Goal: Find specific page/section: Find specific page/section

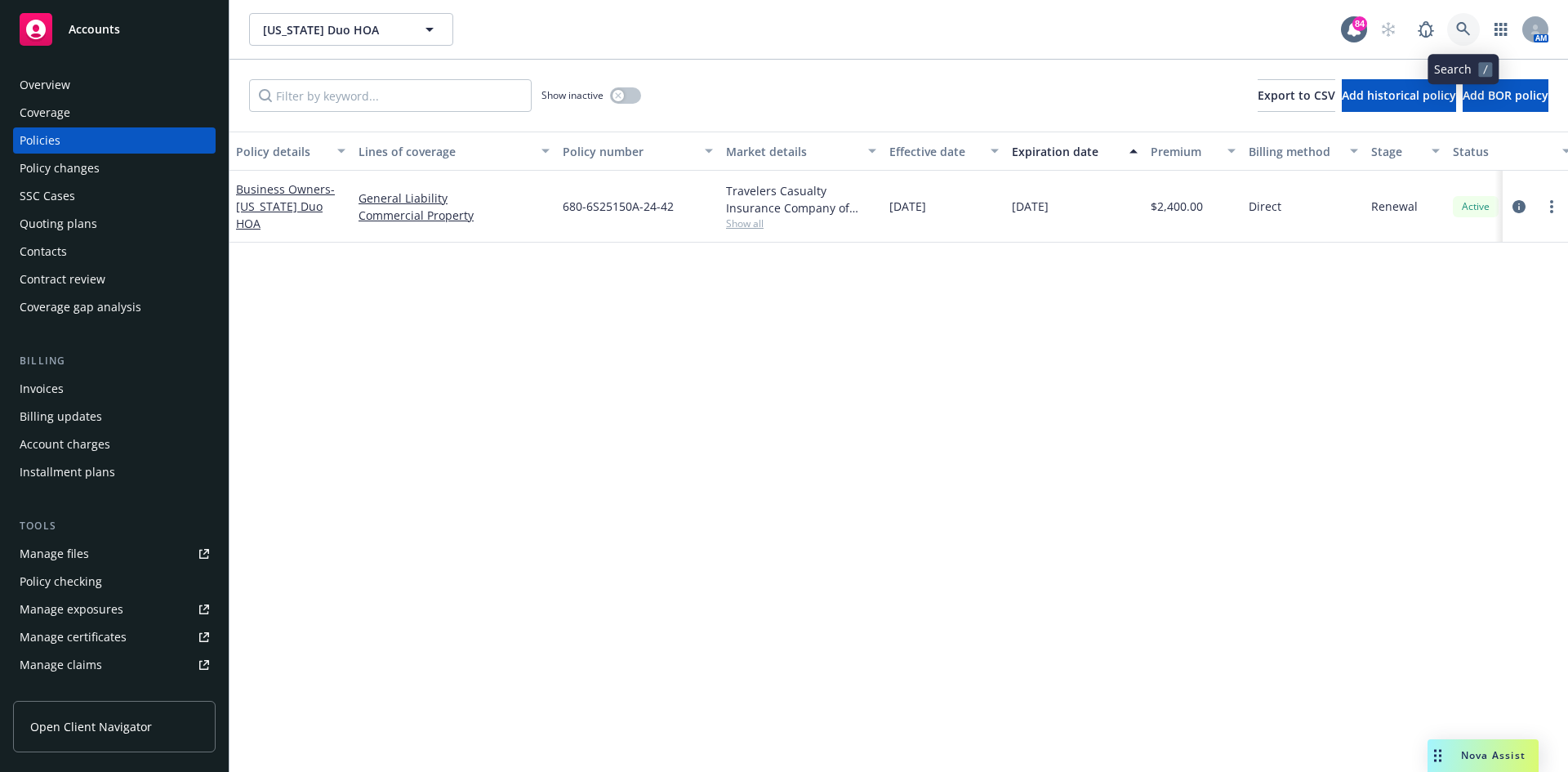
drag, startPoint x: 0, startPoint y: 0, endPoint x: 1469, endPoint y: 30, distance: 1469.3
click at [1469, 30] on icon at bounding box center [1463, 30] width 15 height 15
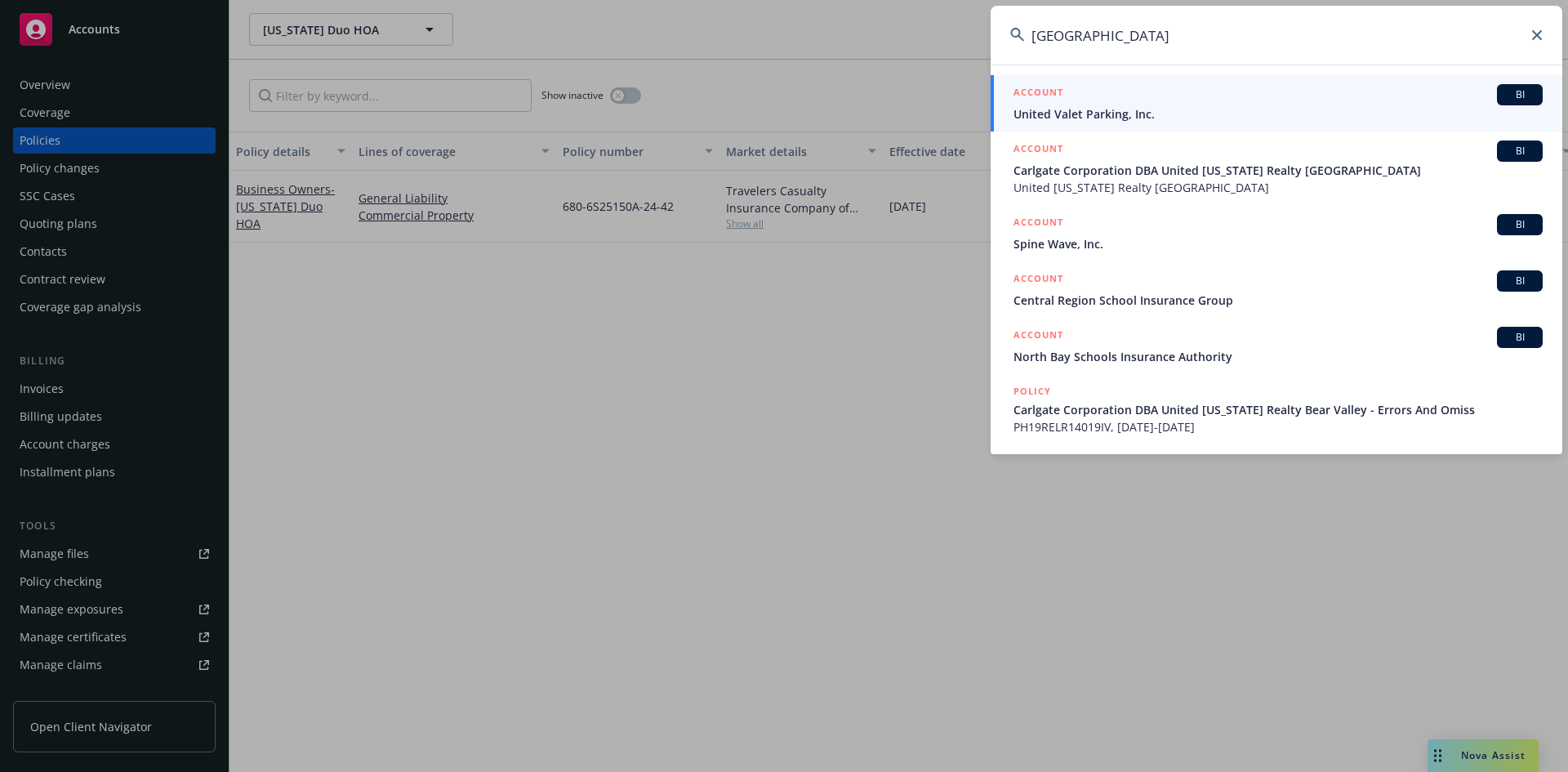
type input "[GEOGRAPHIC_DATA]"
click at [1038, 87] on h5 "ACCOUNT" at bounding box center [1038, 94] width 50 height 20
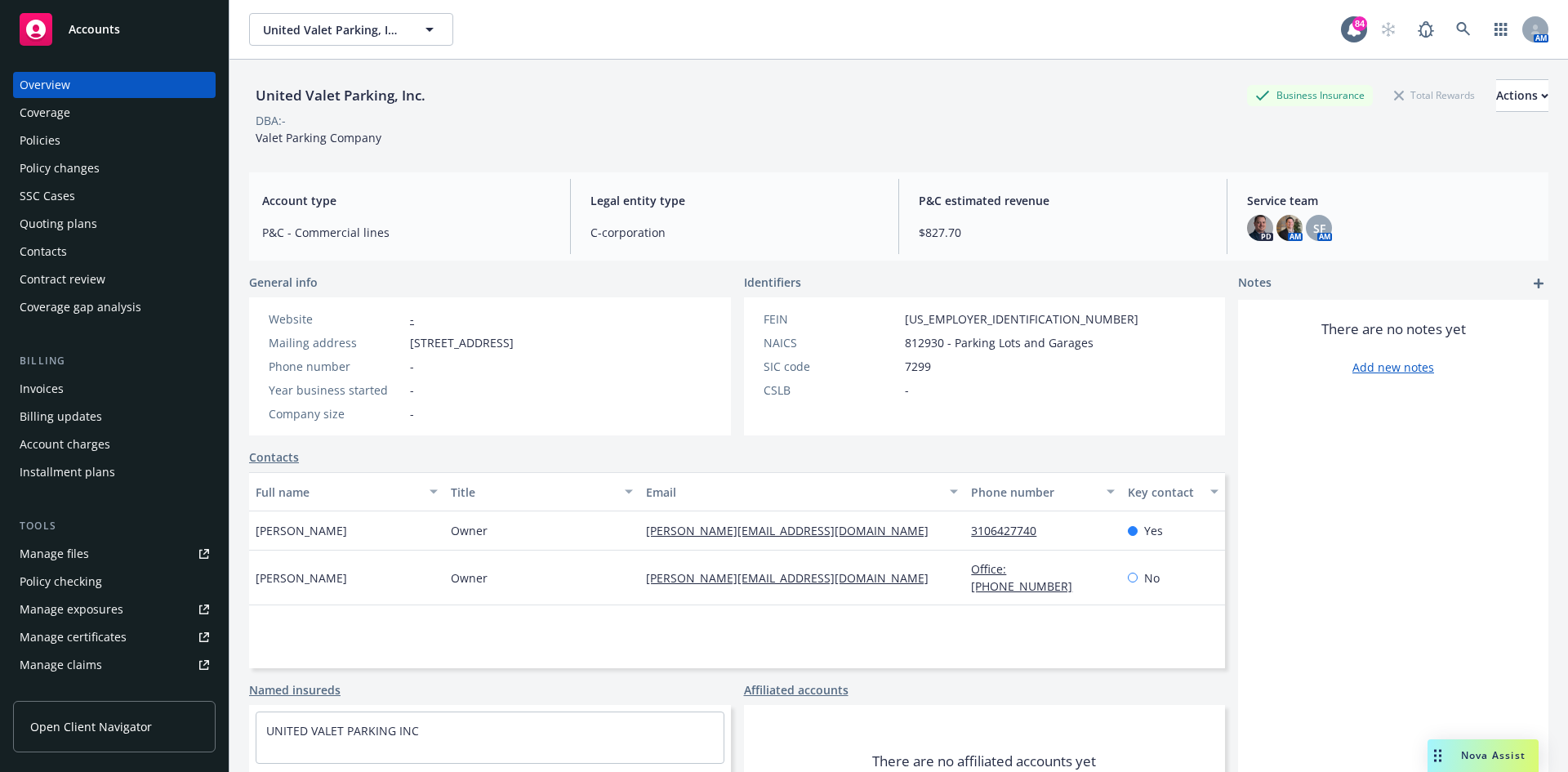
click at [34, 144] on div "Policies" at bounding box center [40, 141] width 40 height 26
